Goal: Task Accomplishment & Management: Use online tool/utility

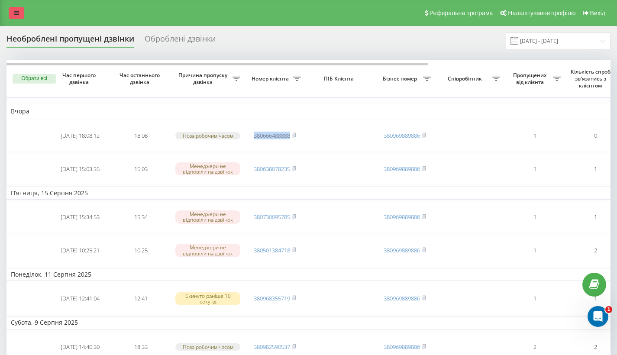
click at [16, 15] on icon at bounding box center [16, 13] width 5 height 6
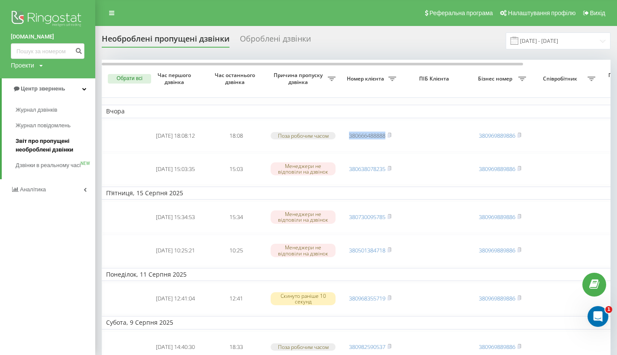
click at [24, 139] on span "Звіт про пропущені необроблені дзвінки" at bounding box center [53, 145] width 75 height 17
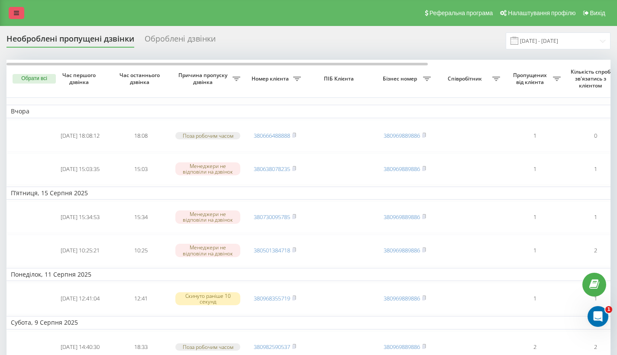
click at [19, 19] on link at bounding box center [17, 13] width 16 height 12
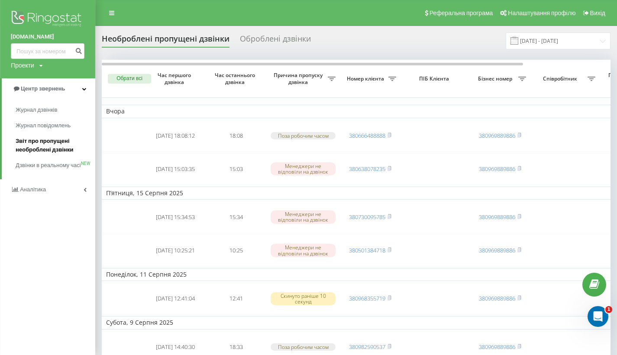
click at [25, 138] on span "Звіт про пропущені необроблені дзвінки" at bounding box center [53, 145] width 75 height 17
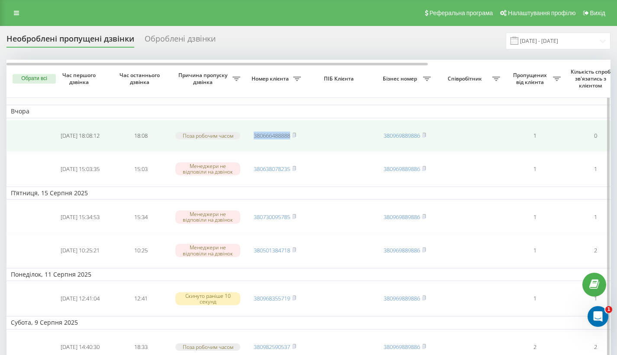
drag, startPoint x: 248, startPoint y: 153, endPoint x: 300, endPoint y: 153, distance: 52.0
click at [300, 152] on td "380666488888" at bounding box center [275, 136] width 61 height 32
copy link "380666488888"
